Goal: Task Accomplishment & Management: Manage account settings

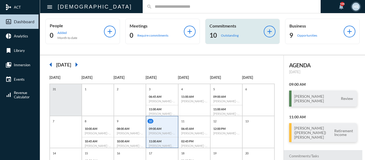
click at [227, 35] on p "Outstanding" at bounding box center [230, 35] width 18 height 4
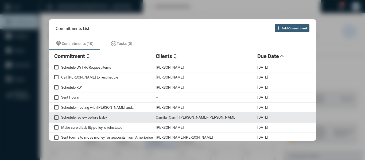
click at [101, 118] on p "Schedule review before baby" at bounding box center [108, 117] width 95 height 4
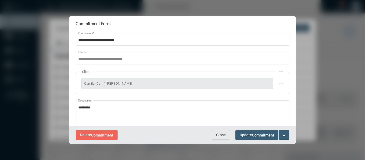
scroll to position [27, 0]
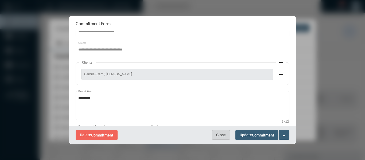
click at [216, 136] on span "Close" at bounding box center [221, 135] width 10 height 4
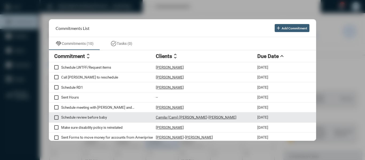
click at [159, 117] on p "Camila (Cami) [PERSON_NAME]" at bounding box center [182, 117] width 52 height 4
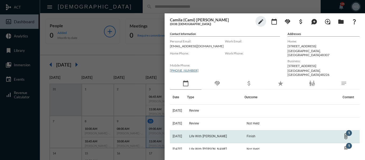
click at [212, 135] on span "Life With [PERSON_NAME]" at bounding box center [208, 137] width 38 height 4
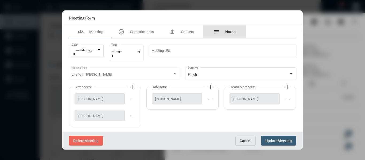
click at [232, 30] on span "Notes" at bounding box center [230, 32] width 10 height 4
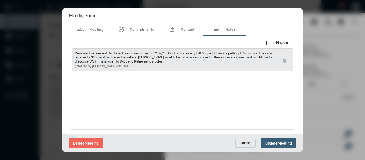
click at [249, 144] on span "Cancel" at bounding box center [246, 143] width 12 height 4
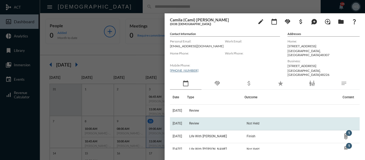
click at [196, 122] on span "Review" at bounding box center [194, 124] width 10 height 4
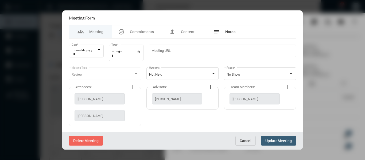
click at [231, 32] on span "Notes" at bounding box center [230, 32] width 10 height 4
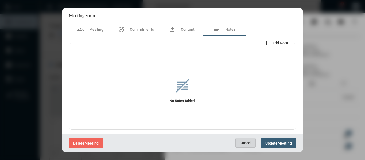
click at [249, 143] on span "Cancel" at bounding box center [246, 143] width 12 height 4
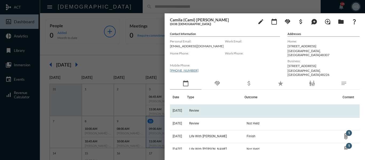
click at [199, 109] on span "Review" at bounding box center [194, 111] width 10 height 4
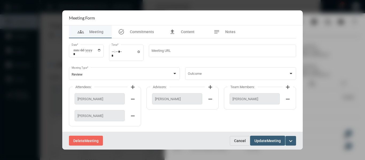
click at [242, 138] on button "Cancel" at bounding box center [240, 141] width 20 height 10
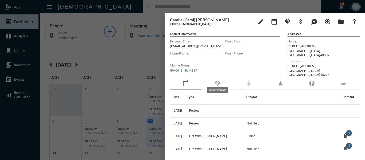
click at [218, 82] on mat-icon "handshake" at bounding box center [217, 83] width 6 height 6
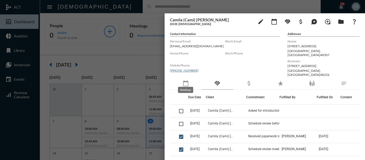
click at [188, 81] on mat-icon "calendar_today" at bounding box center [186, 83] width 6 height 6
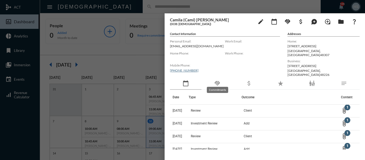
click at [216, 80] on mat-icon "handshake" at bounding box center [217, 83] width 6 height 6
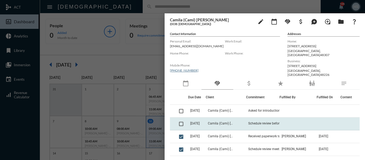
click at [266, 118] on td "Schedule review before baby" at bounding box center [262, 124] width 33 height 13
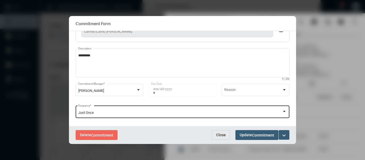
scroll to position [75, 0]
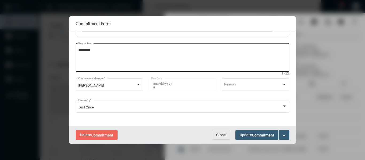
click at [104, 52] on textarea "*********" at bounding box center [182, 58] width 209 height 21
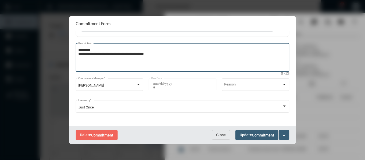
type textarea "**********"
click at [285, 135] on mat-icon "expand_more" at bounding box center [284, 135] width 6 height 6
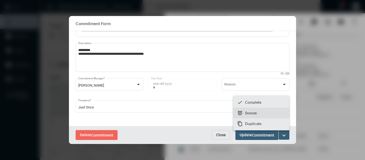
click at [249, 113] on p "Snooze" at bounding box center [251, 113] width 12 height 5
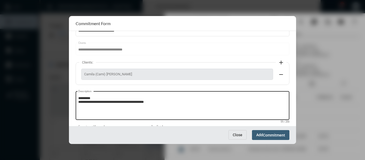
scroll to position [53, 0]
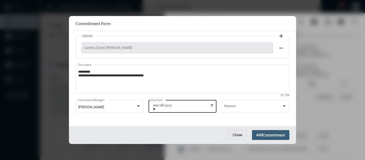
click at [210, 105] on input "**********" at bounding box center [183, 107] width 61 height 7
type input "**********"
click at [284, 134] on span "Commitment" at bounding box center [274, 135] width 22 height 4
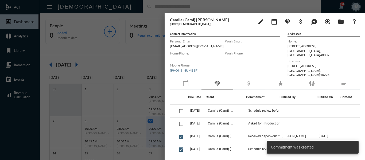
click at [139, 55] on div at bounding box center [182, 80] width 365 height 160
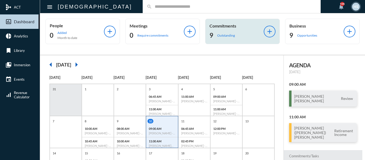
click at [220, 35] on p "Outstanding" at bounding box center [226, 35] width 18 height 4
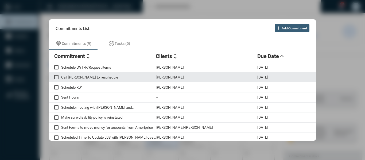
click at [98, 76] on p "Call [PERSON_NAME] to reschedule" at bounding box center [108, 77] width 95 height 4
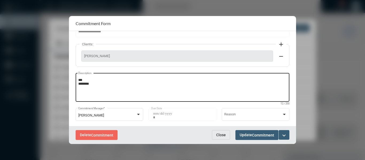
scroll to position [53, 0]
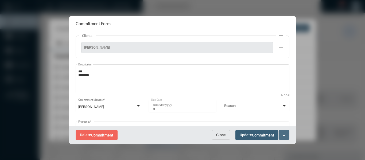
click at [285, 134] on mat-icon "expand_more" at bounding box center [284, 135] width 6 height 6
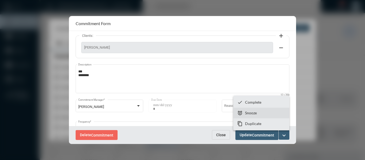
click at [251, 113] on p "Snooze" at bounding box center [251, 113] width 12 height 5
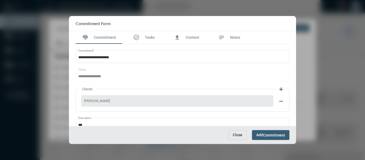
scroll to position [53, 0]
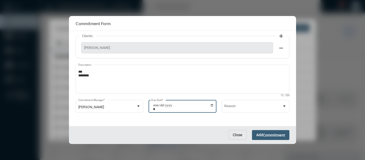
click at [213, 106] on input "**********" at bounding box center [183, 107] width 61 height 7
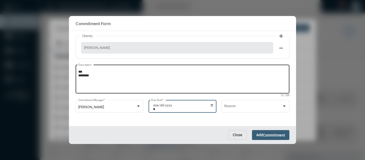
type input "**********"
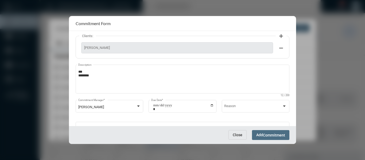
click at [280, 136] on span "Commitment" at bounding box center [274, 135] width 22 height 4
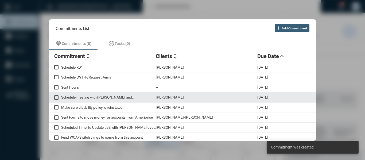
click at [120, 97] on p "Schedule meeting with [PERSON_NAME] and [PERSON_NAME] (OAS High Net Worth) - 30…" at bounding box center [108, 97] width 95 height 4
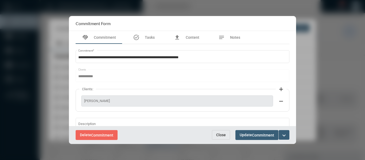
click at [220, 135] on span "Close" at bounding box center [221, 135] width 10 height 4
